Goal: Find specific page/section: Find specific page/section

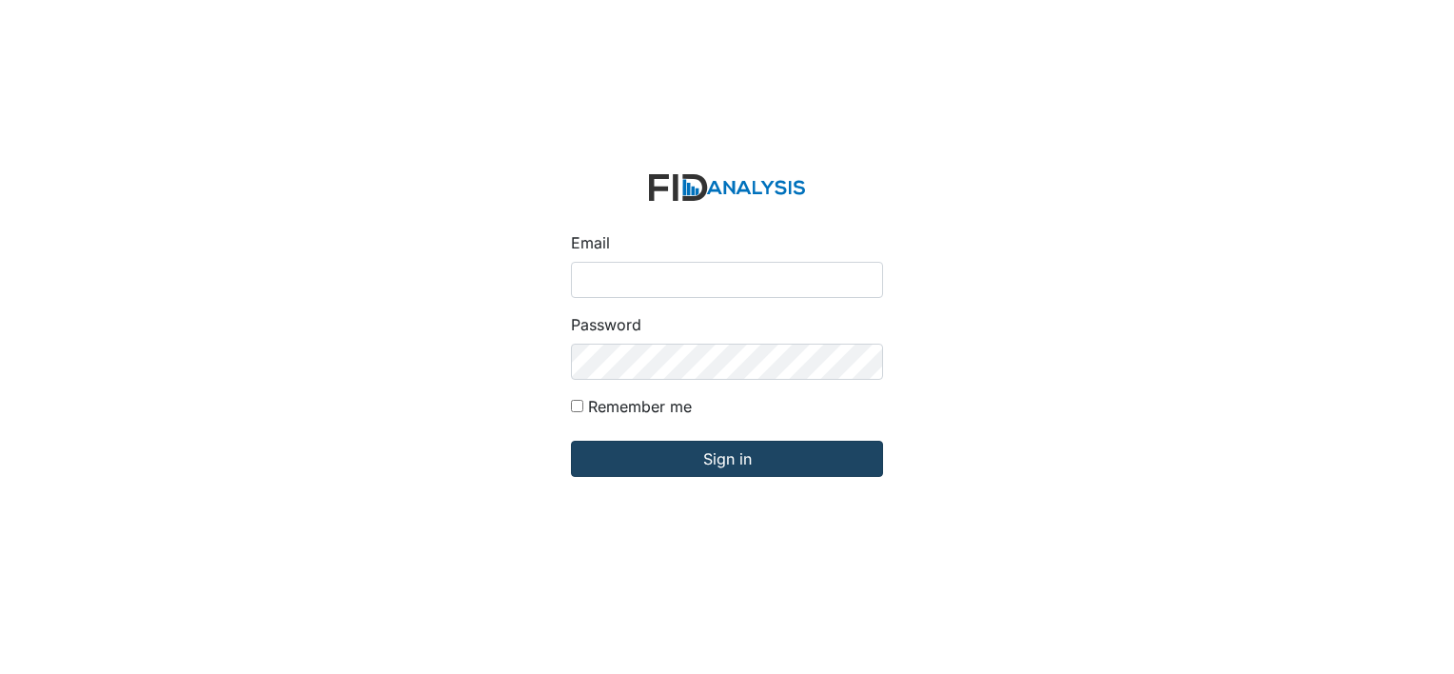
type input "[PERSON_NAME][EMAIL_ADDRESS][DOMAIN_NAME]"
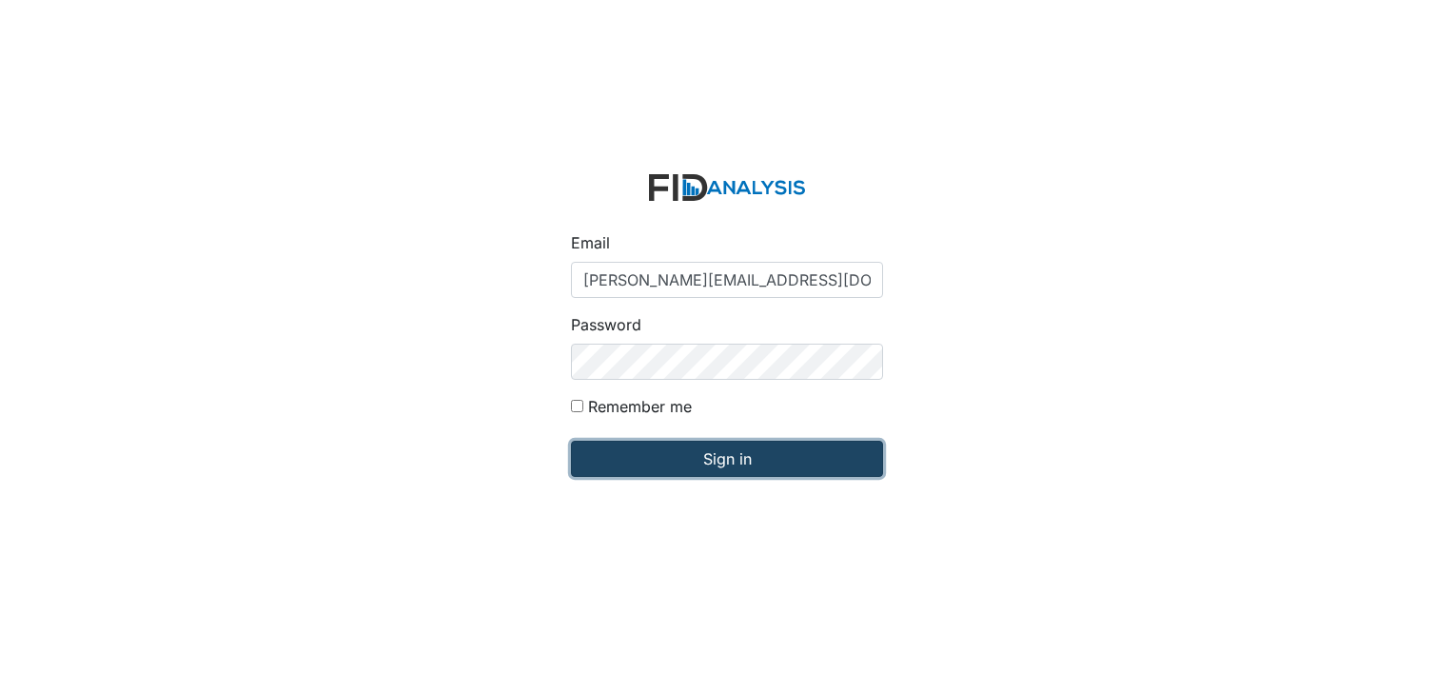
click at [788, 468] on input "Sign in" at bounding box center [727, 458] width 312 height 36
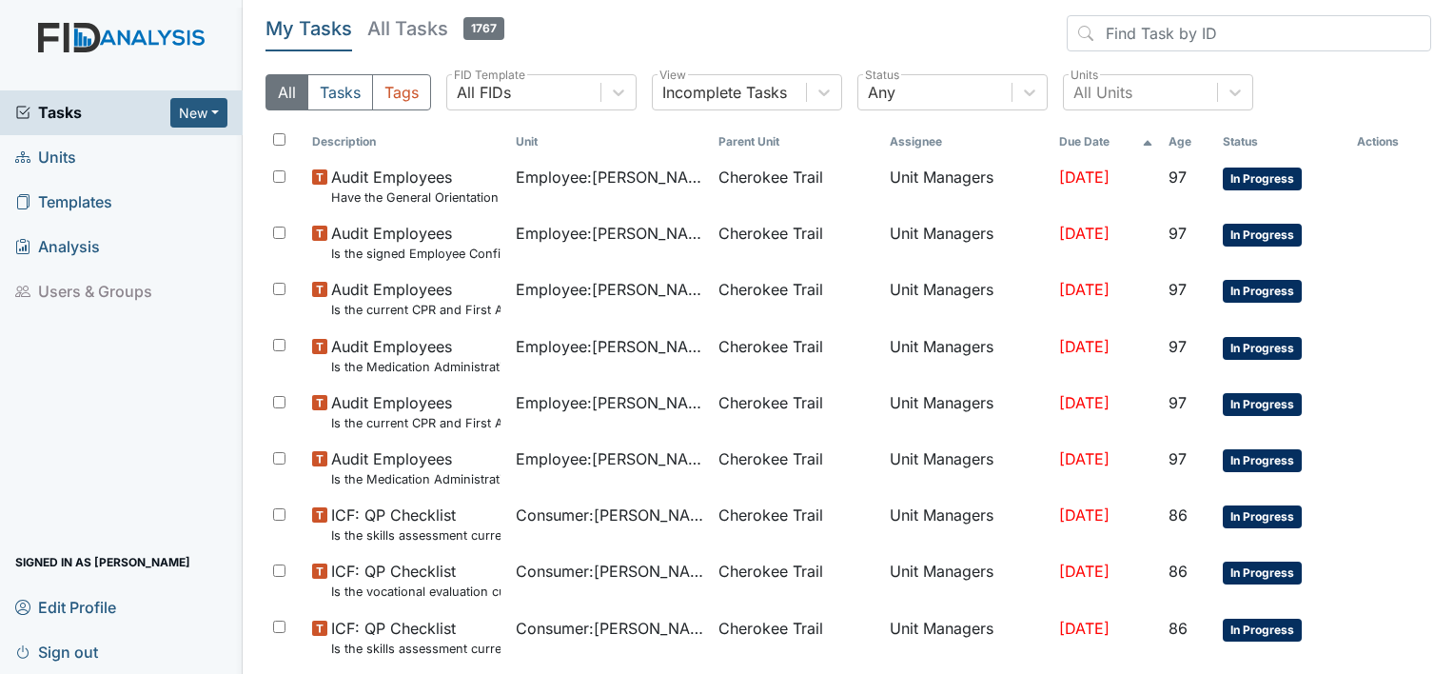
click at [53, 156] on span "Units" at bounding box center [45, 157] width 61 height 29
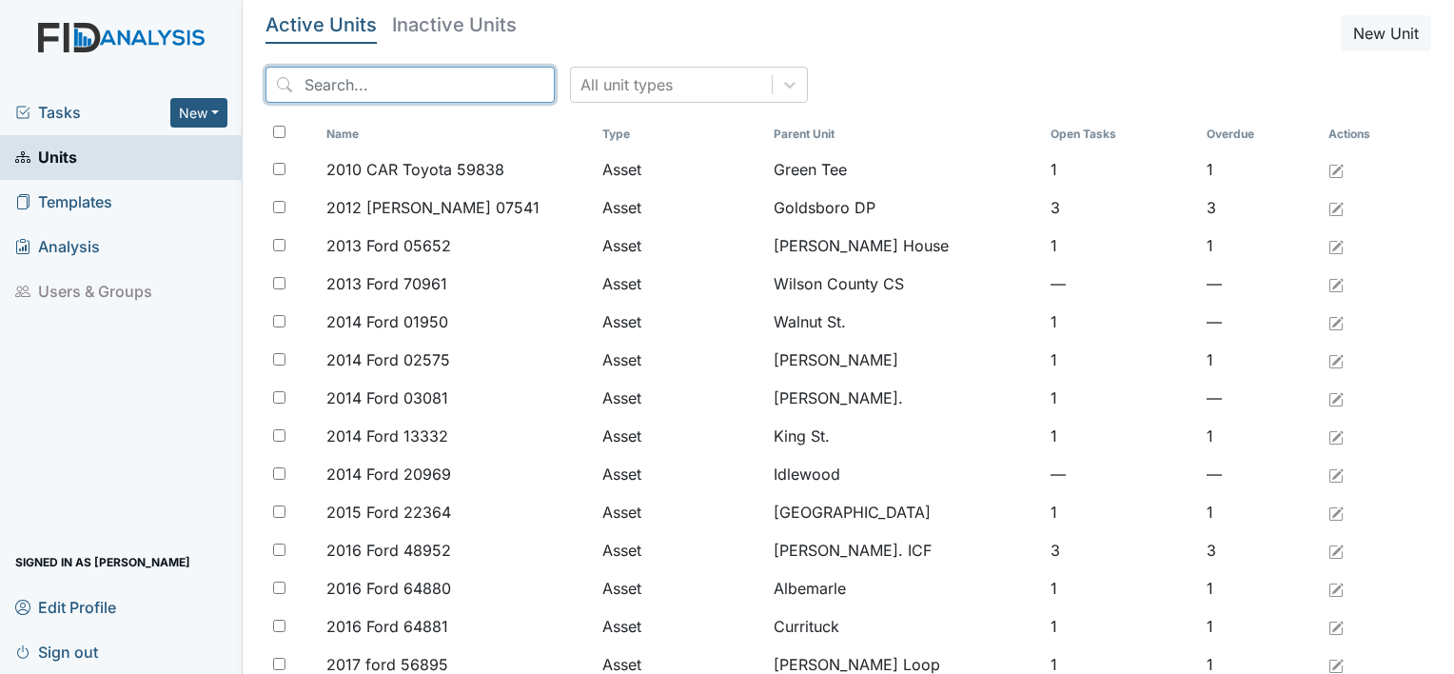
click at [425, 88] on input "search" at bounding box center [409, 85] width 289 height 36
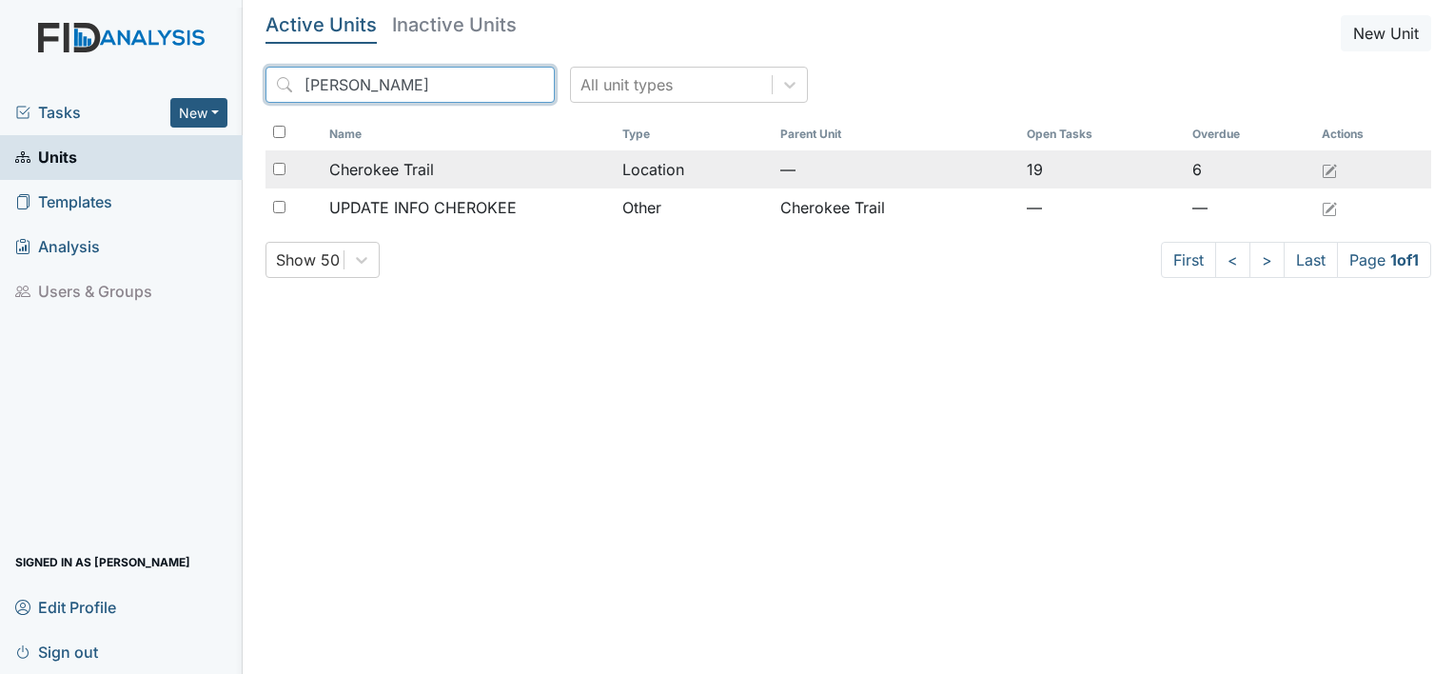
type input "Cherok"
click at [468, 176] on div "Cherokee Trail" at bounding box center [468, 169] width 278 height 23
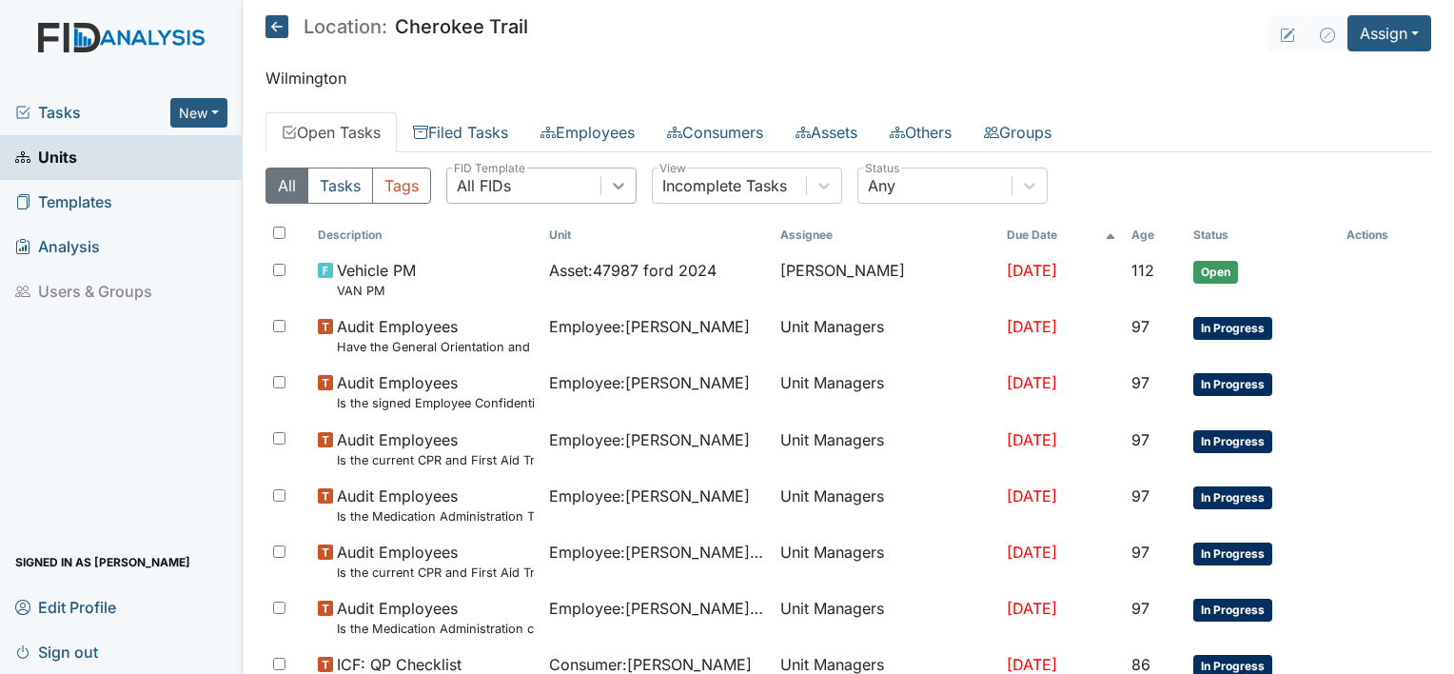
click at [612, 184] on icon at bounding box center [618, 185] width 19 height 19
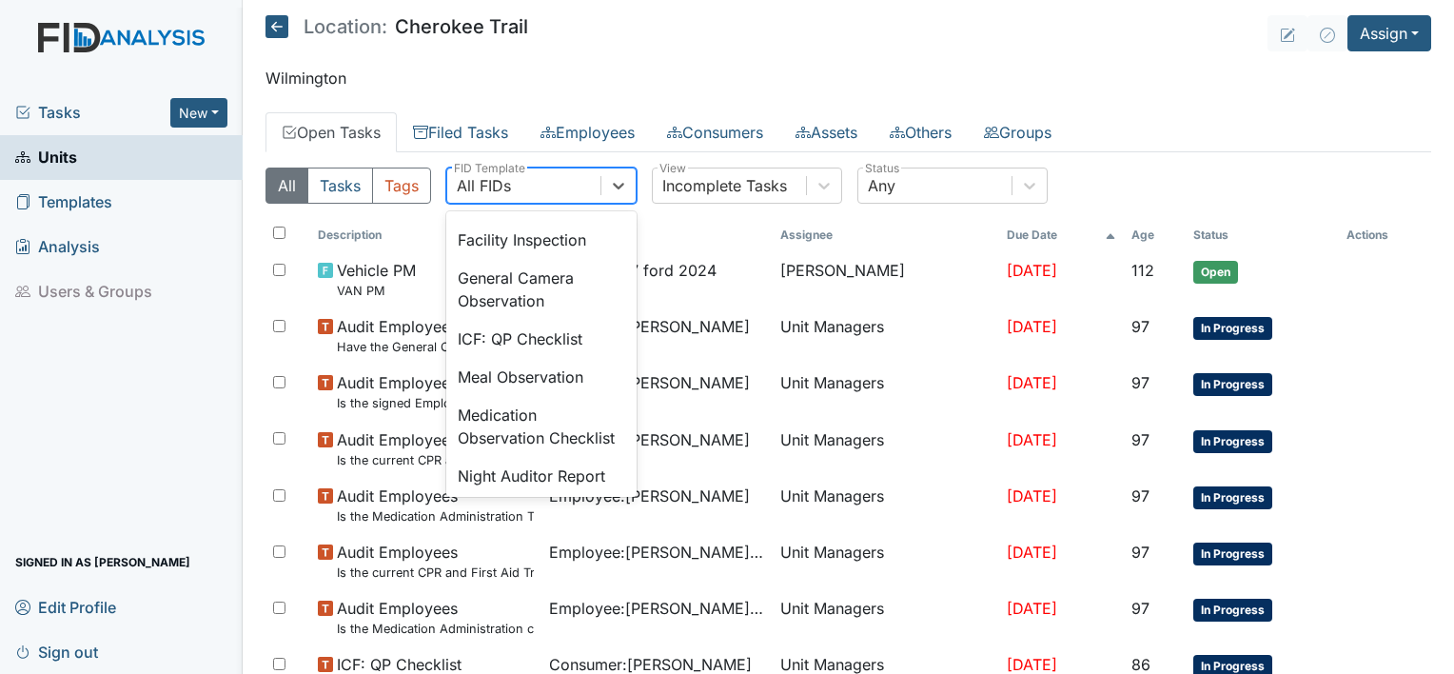
scroll to position [1444, 0]
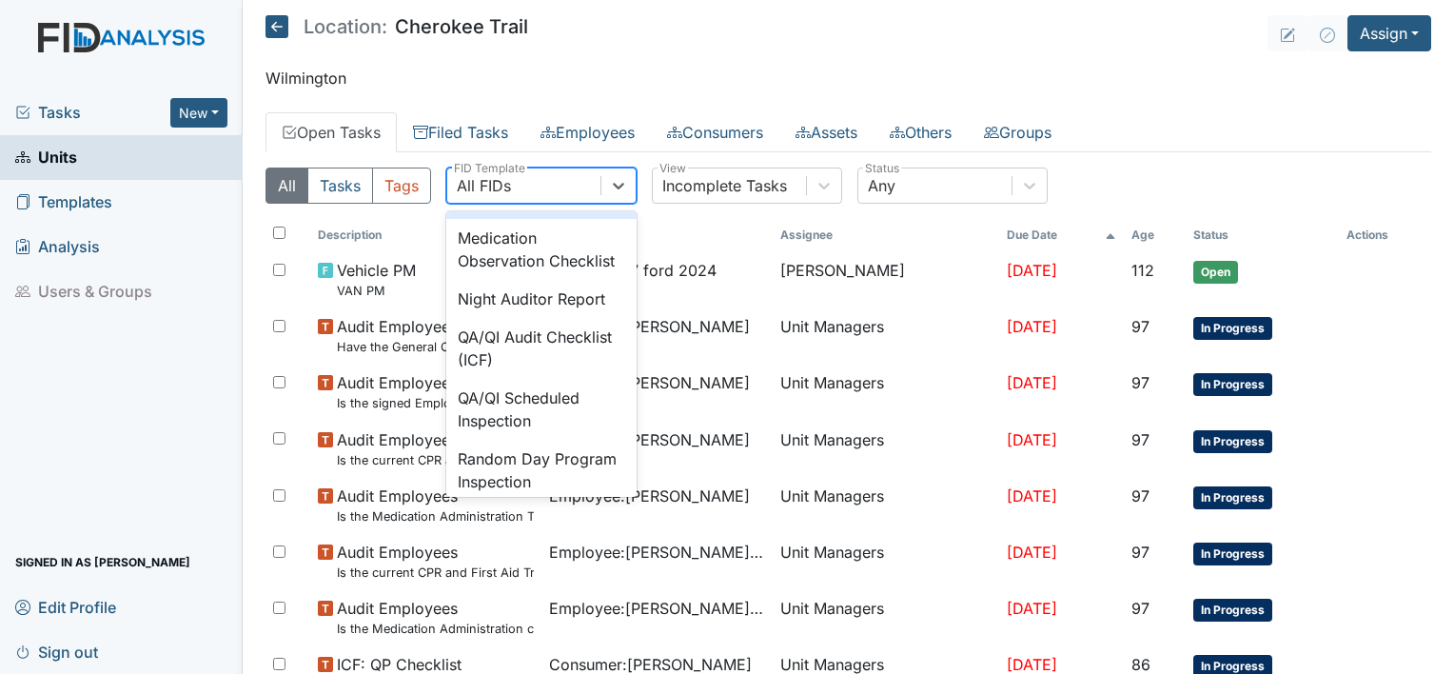
click at [560, 219] on div "Meal Observation" at bounding box center [541, 200] width 190 height 38
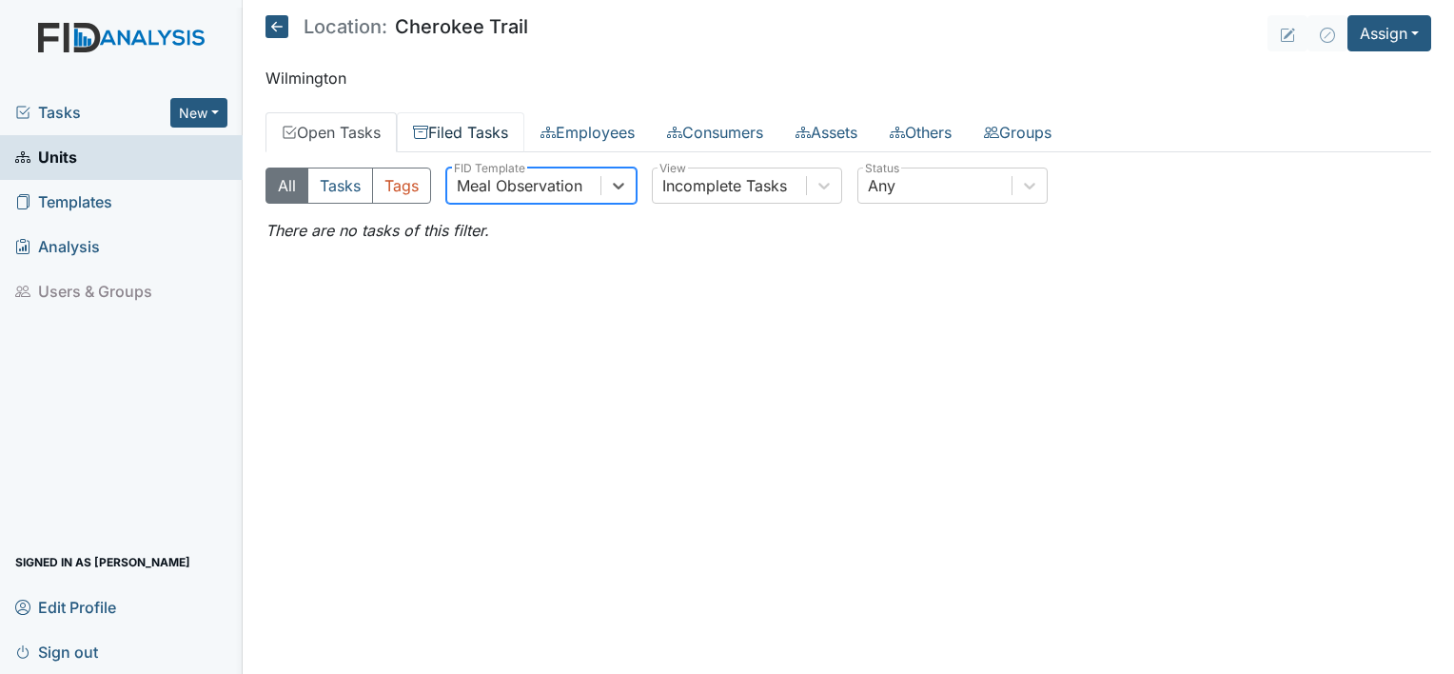
click at [495, 137] on link "Filed Tasks" at bounding box center [460, 132] width 127 height 40
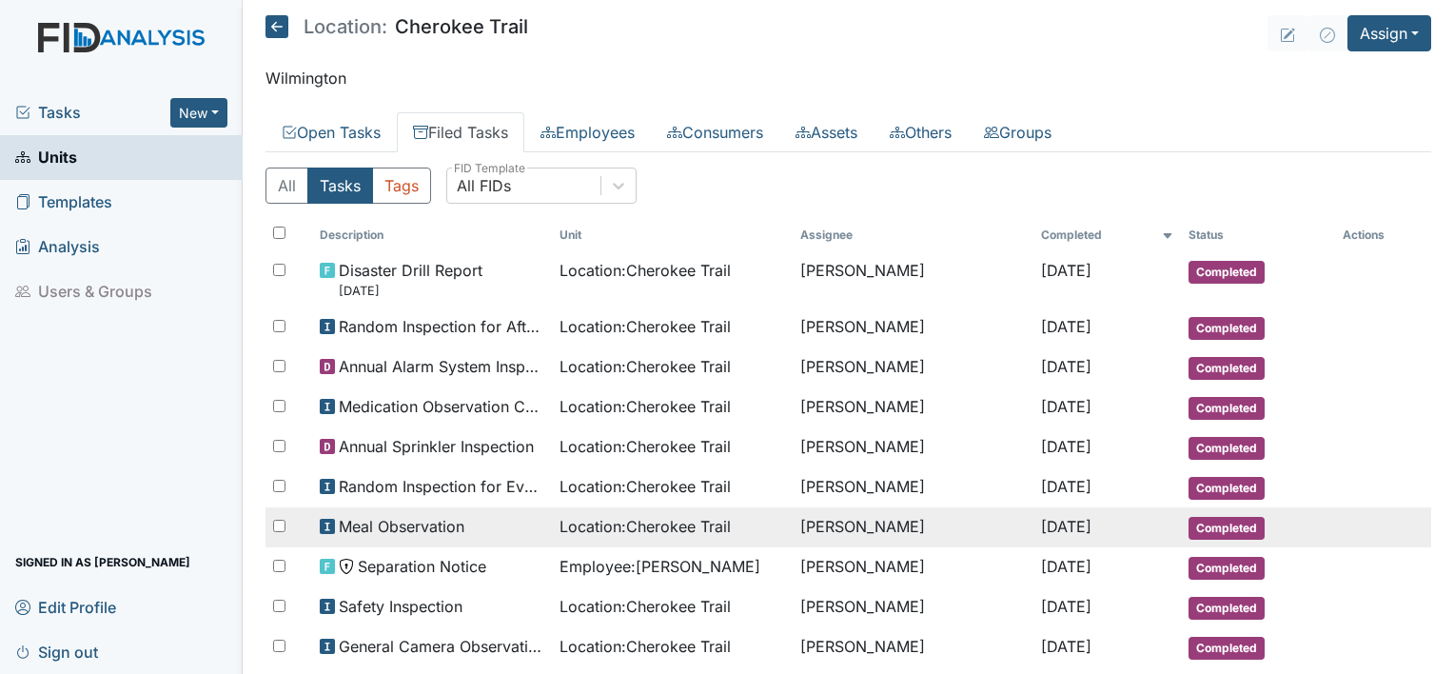
click at [456, 515] on span "Meal Observation" at bounding box center [402, 526] width 126 height 23
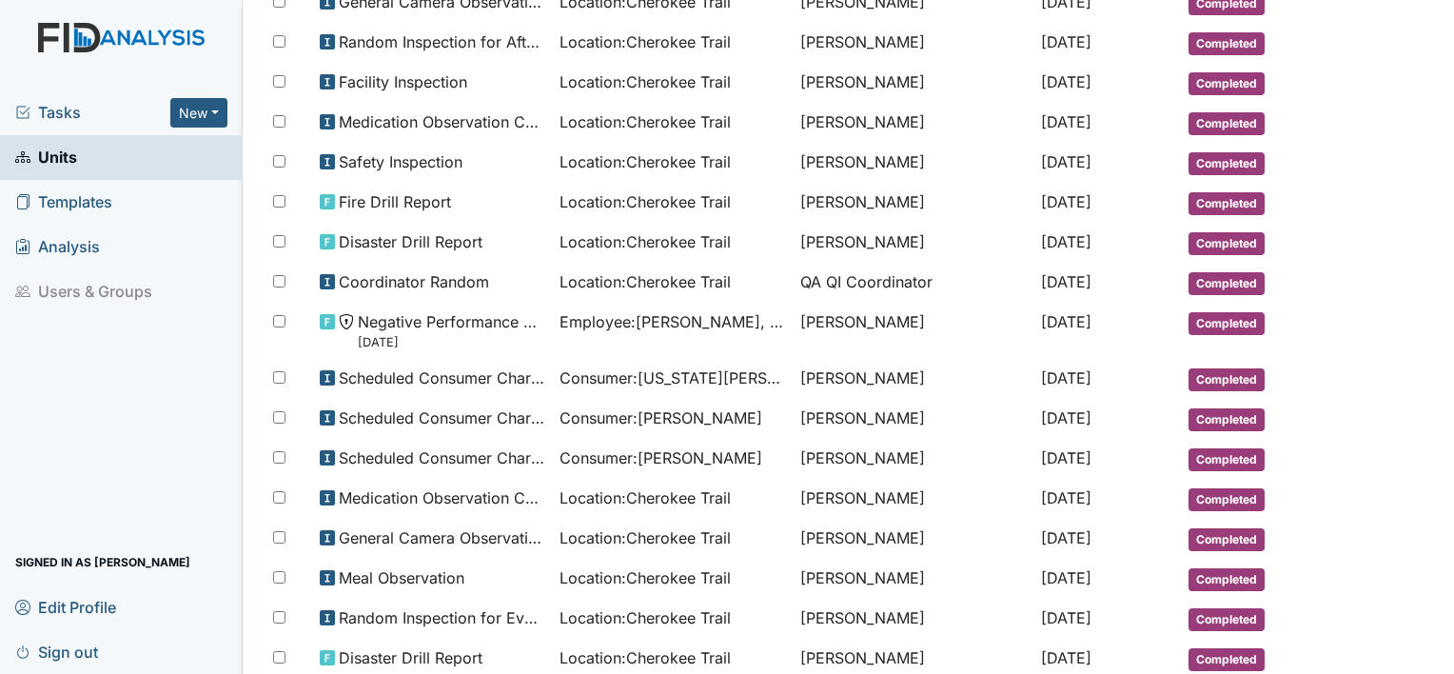
scroll to position [647, 0]
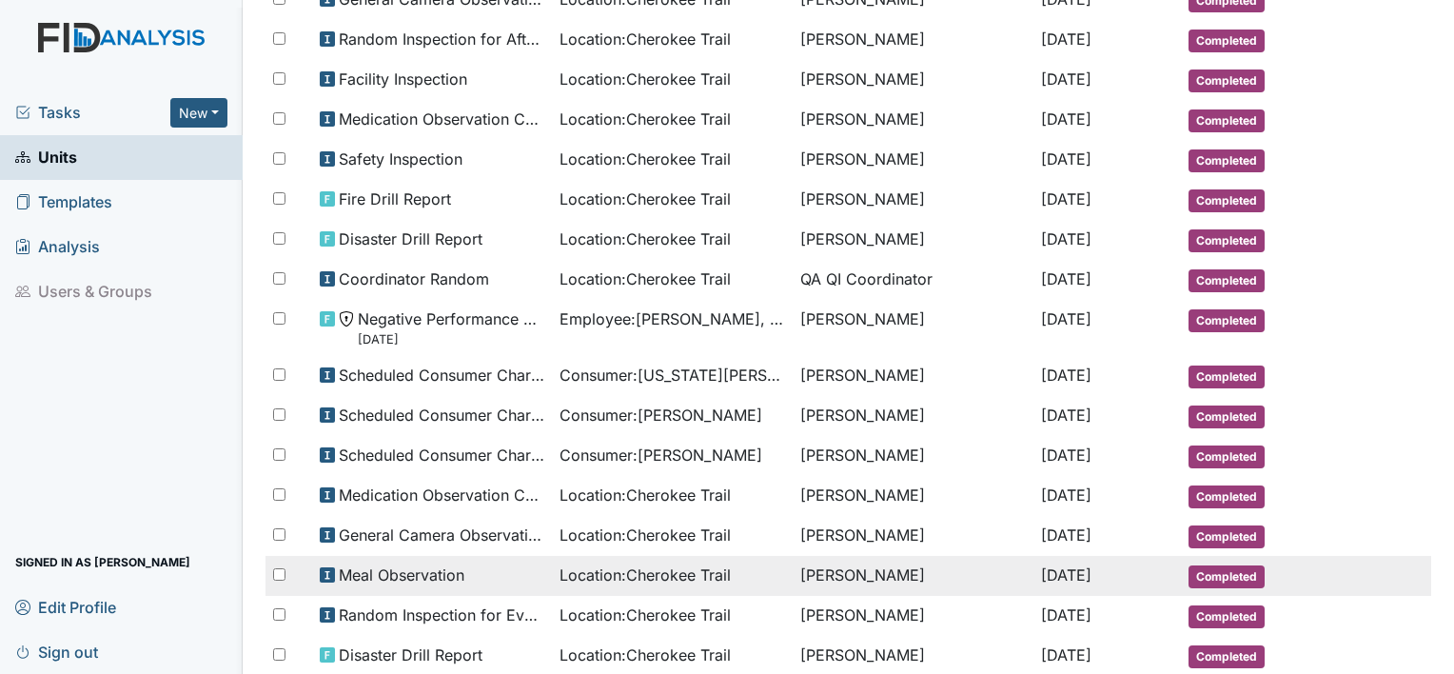
click at [370, 563] on span "Meal Observation" at bounding box center [402, 574] width 126 height 23
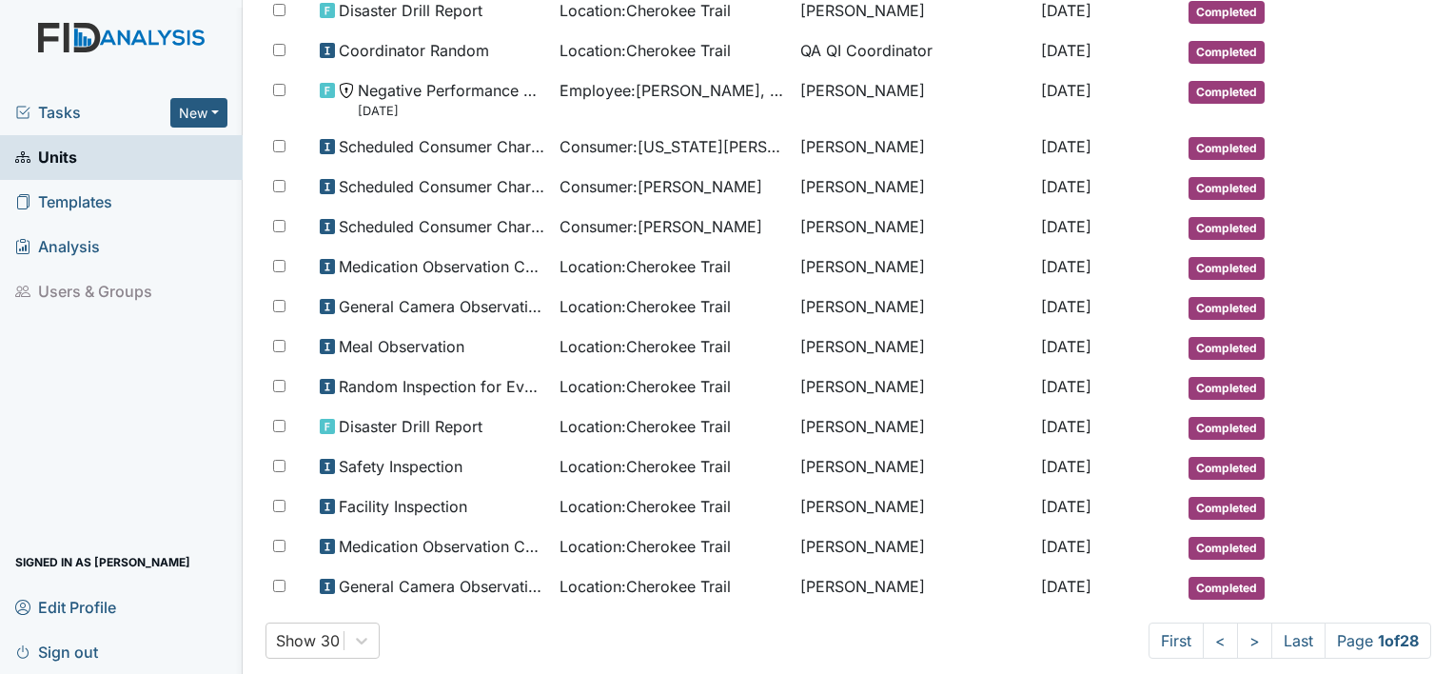
scroll to position [884, 0]
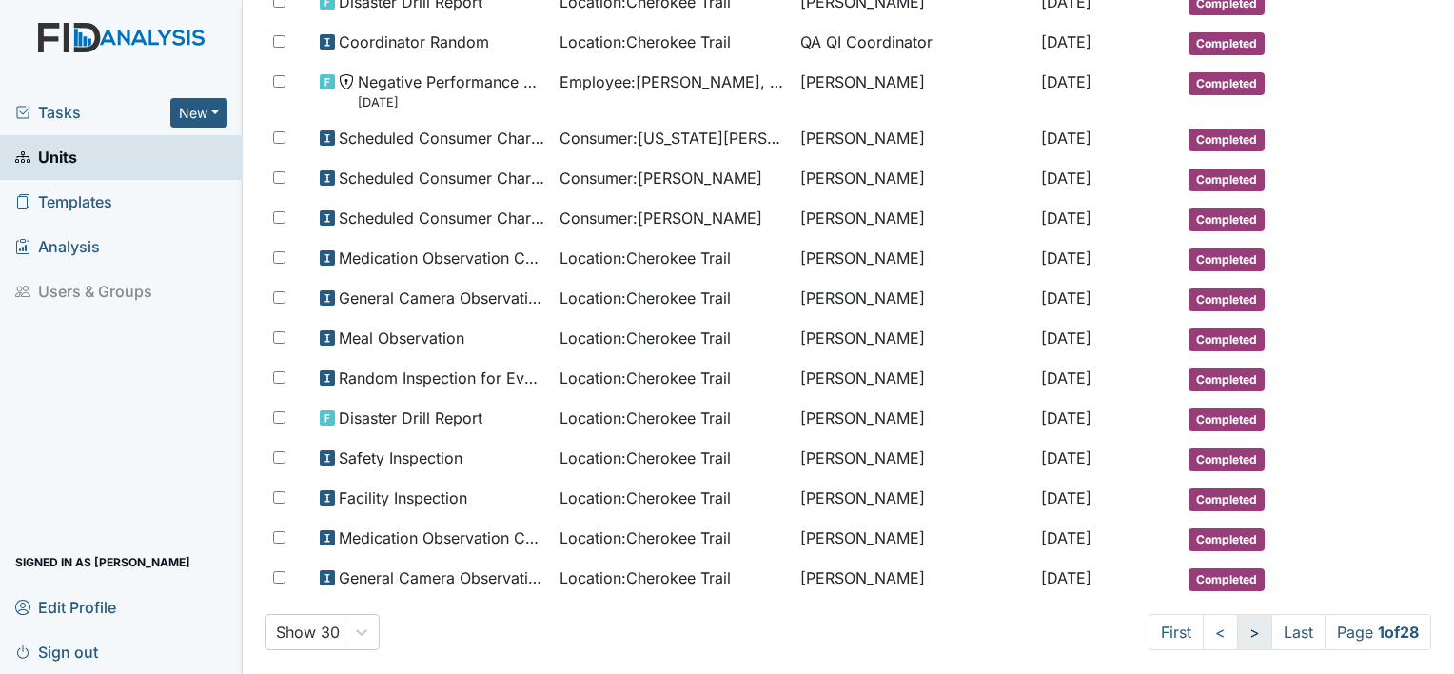
click at [1237, 614] on link ">" at bounding box center [1254, 632] width 35 height 36
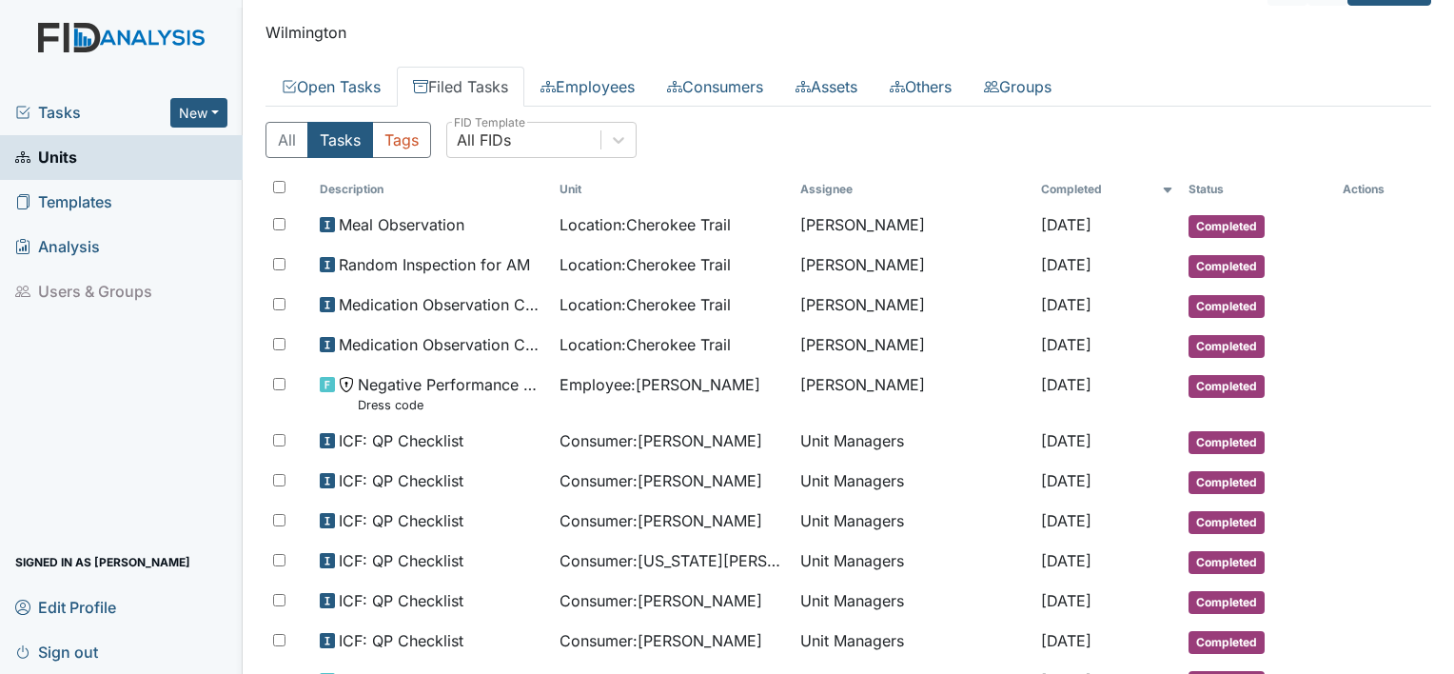
scroll to position [0, 0]
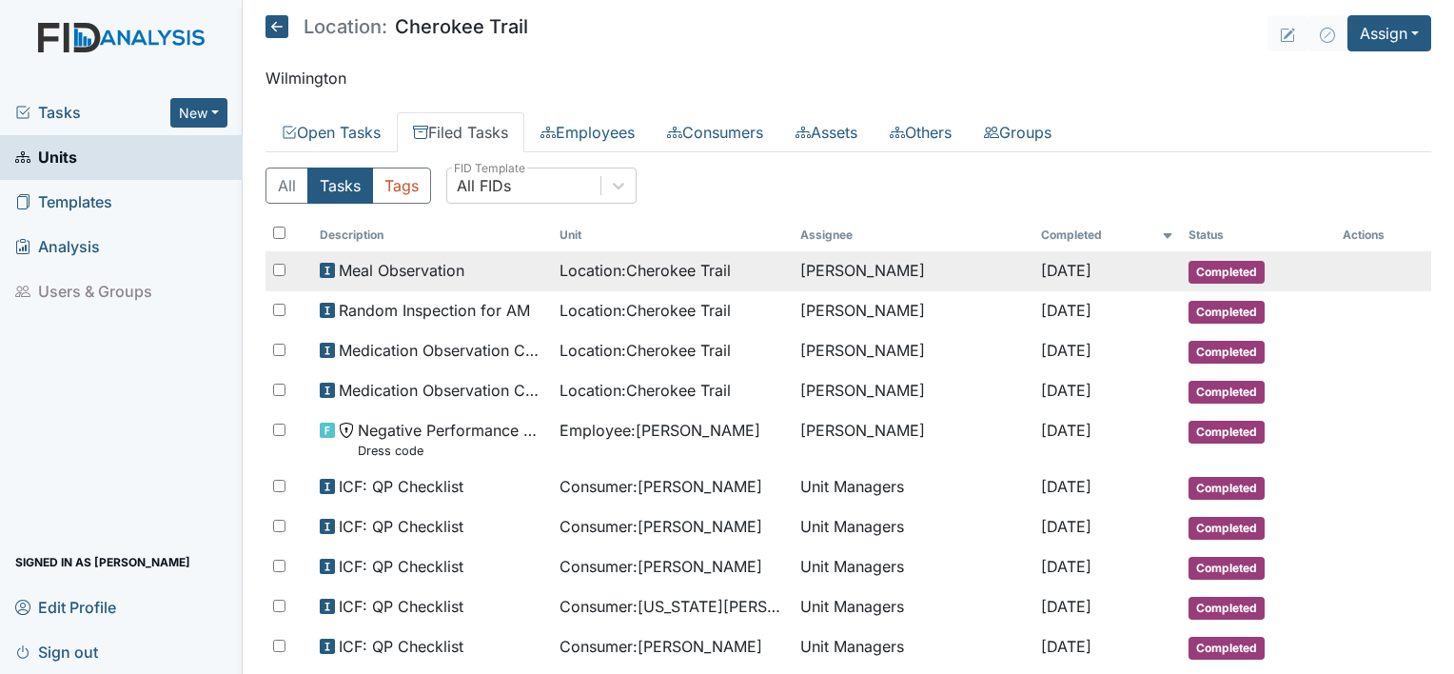
click at [802, 280] on td "[PERSON_NAME]" at bounding box center [912, 271] width 241 height 40
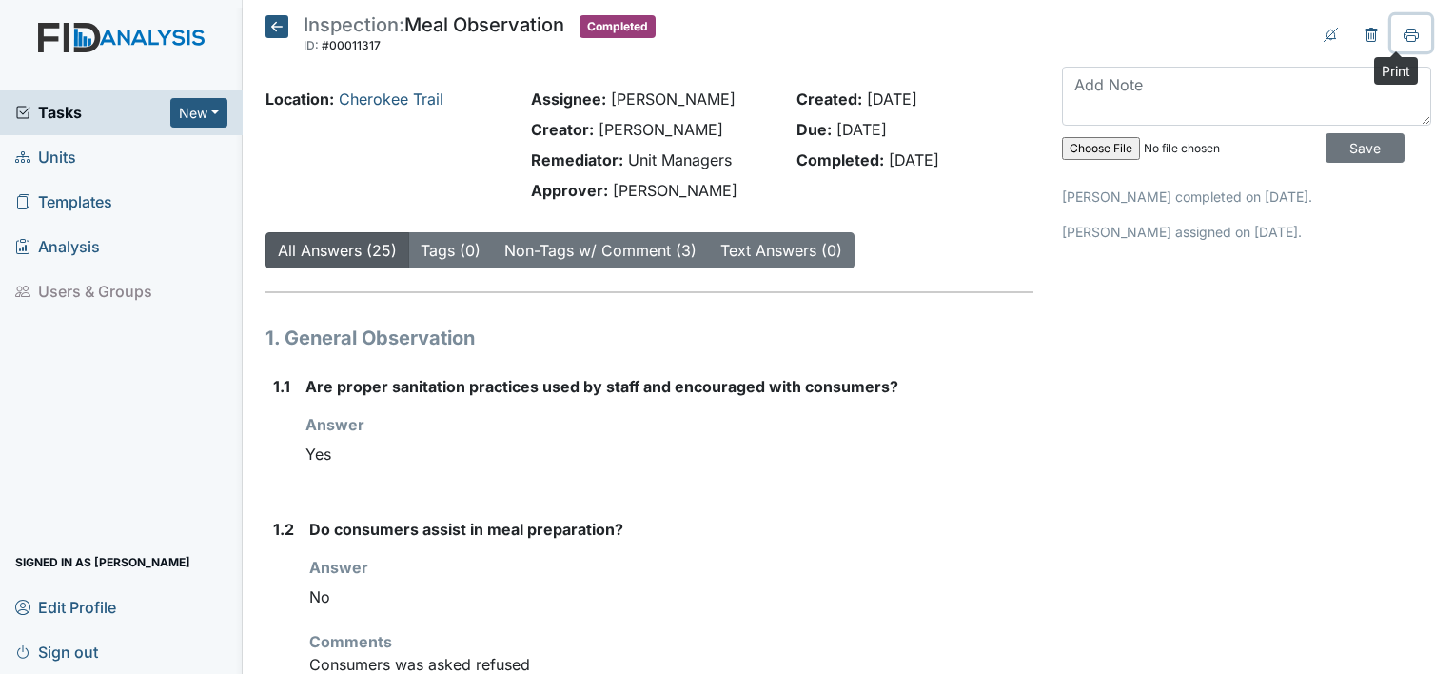
click at [1403, 30] on icon at bounding box center [1410, 35] width 15 height 15
click at [1403, 38] on icon at bounding box center [1410, 35] width 15 height 15
drag, startPoint x: 1400, startPoint y: 39, endPoint x: 131, endPoint y: 563, distance: 1373.1
click at [1406, 39] on icon at bounding box center [1411, 38] width 10 height 7
